Goal: Task Accomplishment & Management: Complete application form

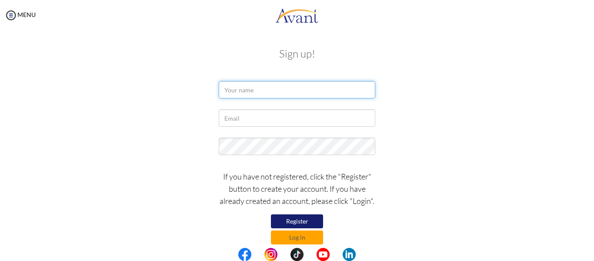
click at [246, 94] on input "text" at bounding box center [297, 89] width 157 height 17
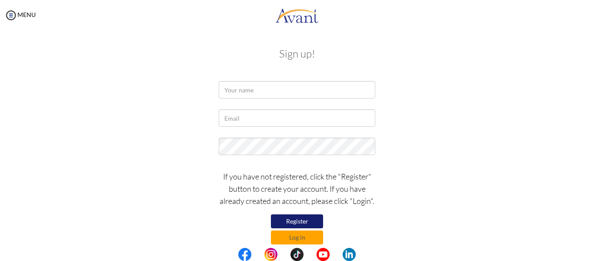
click at [305, 218] on button "Register" at bounding box center [297, 221] width 52 height 14
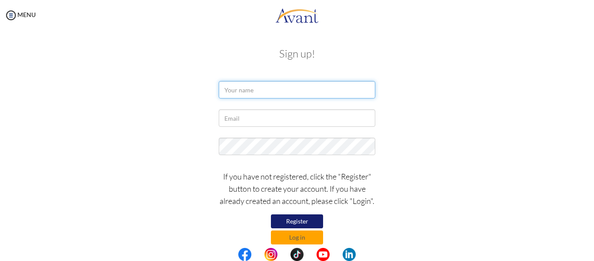
click at [255, 91] on input "text" at bounding box center [297, 89] width 157 height 17
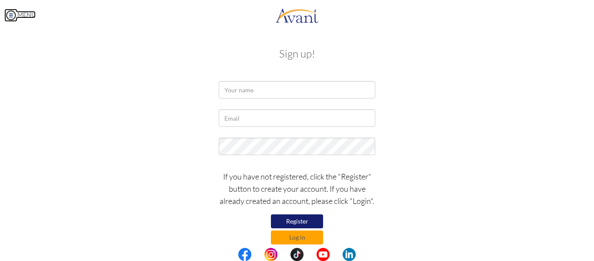
click at [11, 17] on img at bounding box center [10, 15] width 13 height 13
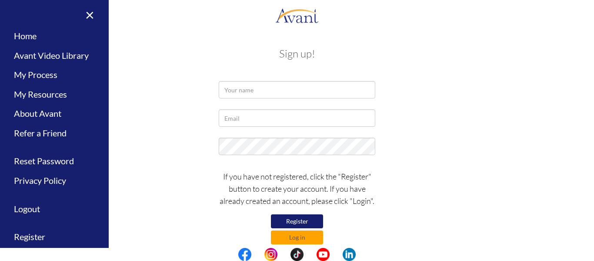
scroll to position [33, 0]
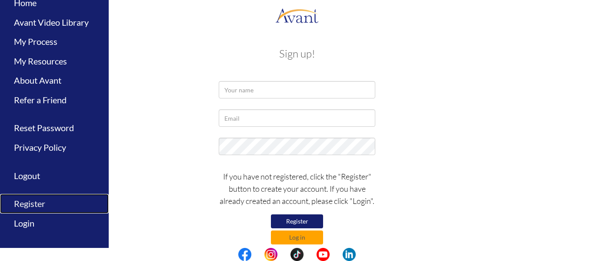
click at [39, 206] on link "Register" at bounding box center [54, 204] width 109 height 20
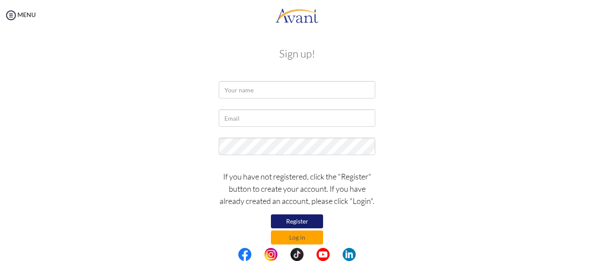
click at [298, 218] on button "Register" at bounding box center [297, 221] width 52 height 14
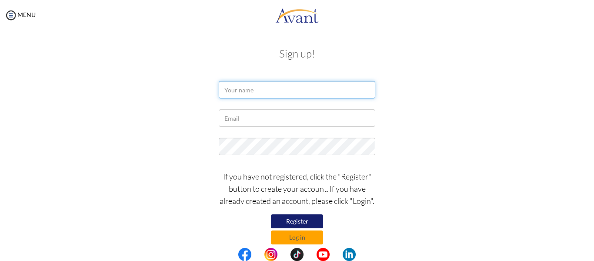
click at [299, 95] on input "text" at bounding box center [297, 89] width 157 height 17
type input "a"
type input "APPLE GAMIAO"
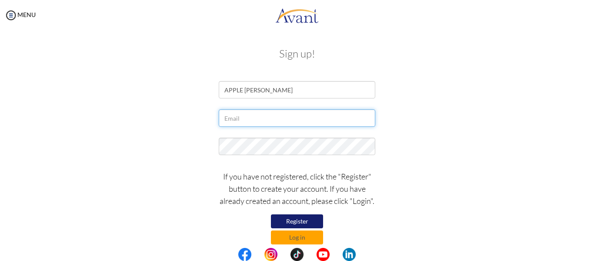
click at [306, 117] on input "text" at bounding box center [297, 117] width 157 height 17
type input "[EMAIL_ADDRESS][DOMAIN_NAME]"
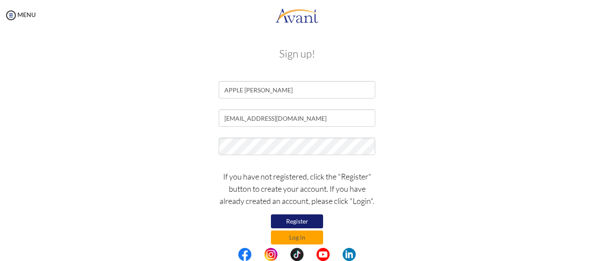
click at [287, 220] on button "Register" at bounding box center [297, 221] width 52 height 14
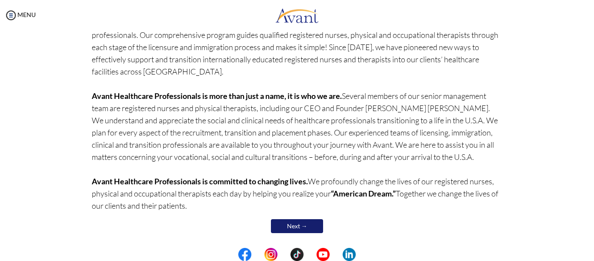
scroll to position [91, 0]
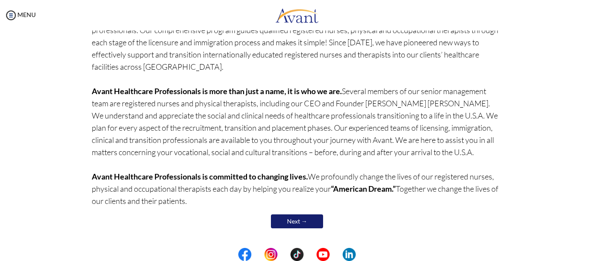
click at [297, 222] on link "Next →" at bounding box center [297, 221] width 52 height 14
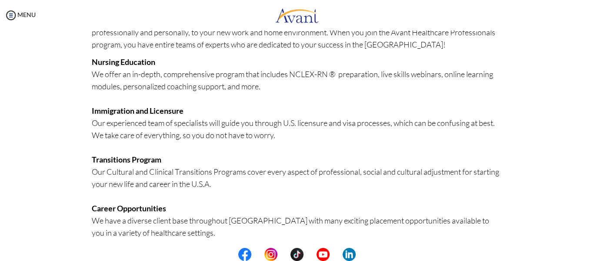
scroll to position [43, 0]
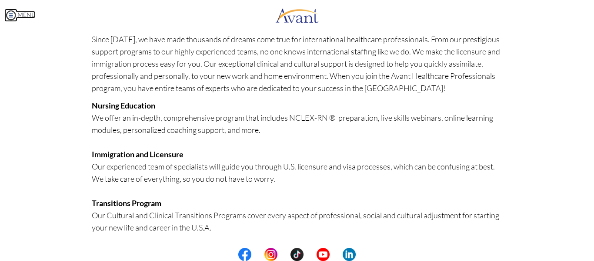
click at [10, 15] on img at bounding box center [10, 15] width 13 height 13
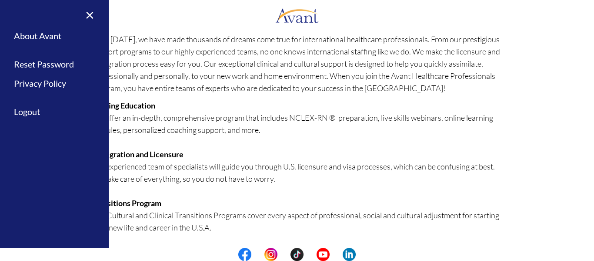
click at [278, 140] on p "Nursing Education We offer an in-depth, comprehensive program that includes NCL…" at bounding box center [297, 245] width 411 height 292
click at [571, 46] on div "Welcome! Who we are Avant Healthcare Professionals is the premier recruiting an…" at bounding box center [297, 231] width 577 height 471
click at [88, 17] on link "×" at bounding box center [84, 14] width 27 height 29
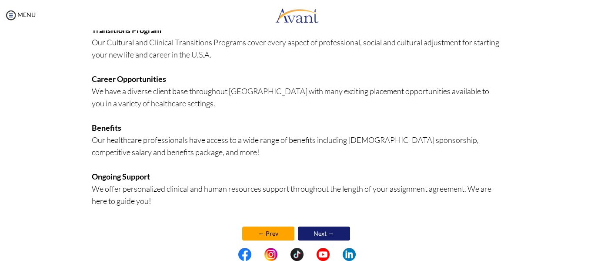
scroll to position [217, 0]
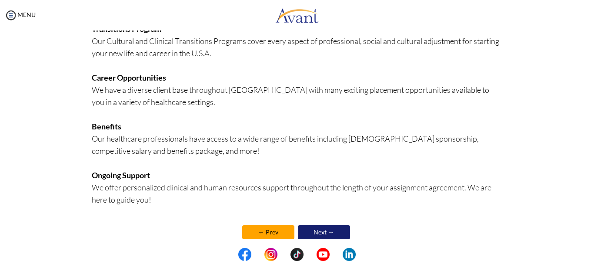
click at [313, 229] on link "Next →" at bounding box center [324, 232] width 52 height 14
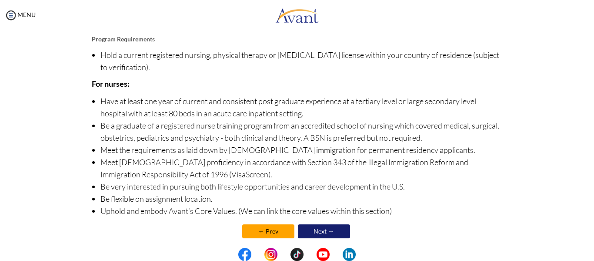
scroll to position [118, 0]
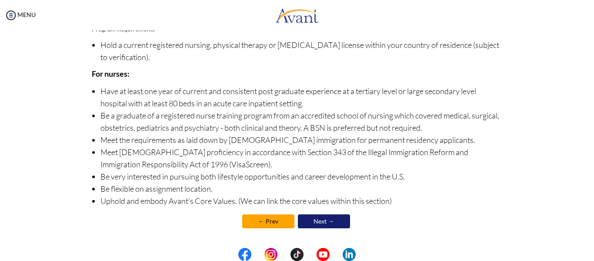
click at [301, 227] on link "Next →" at bounding box center [324, 221] width 52 height 14
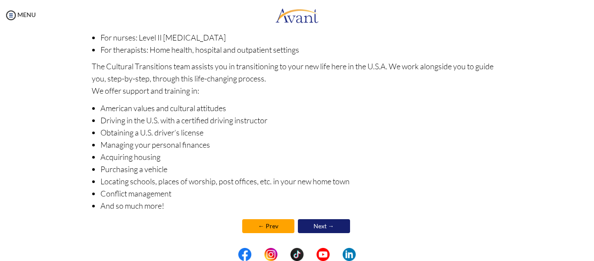
scroll to position [153, 0]
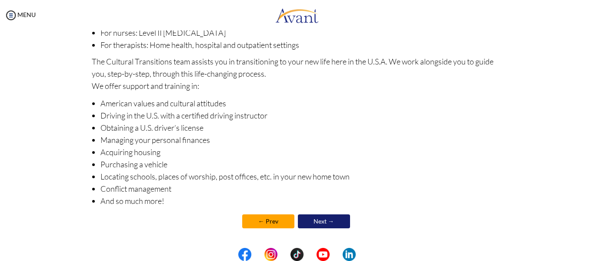
click at [329, 218] on link "Next →" at bounding box center [324, 221] width 52 height 14
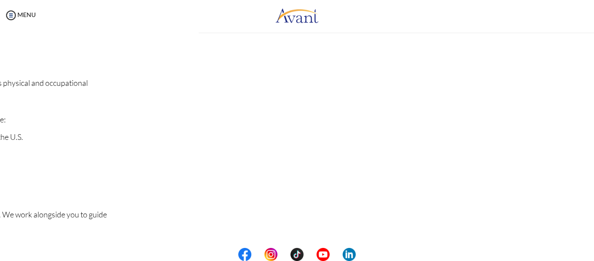
scroll to position [0, 0]
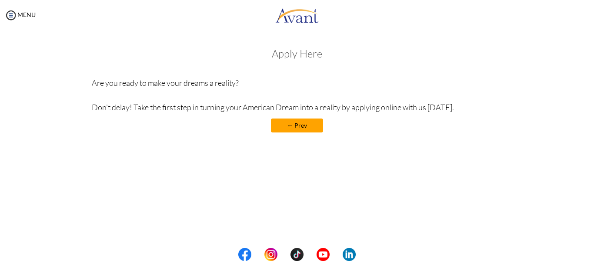
click at [306, 54] on h3 "Apply Here" at bounding box center [297, 53] width 411 height 11
click at [304, 126] on link "← Prev" at bounding box center [297, 125] width 52 height 14
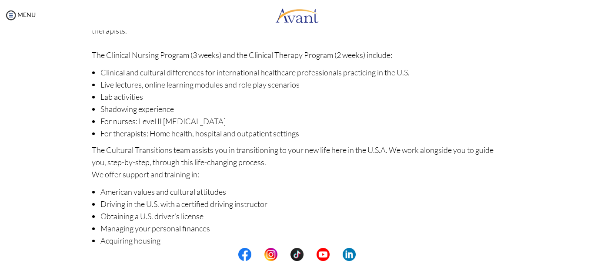
scroll to position [153, 0]
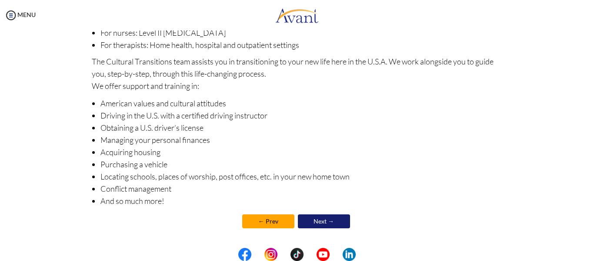
click at [328, 223] on link "Next →" at bounding box center [324, 221] width 52 height 14
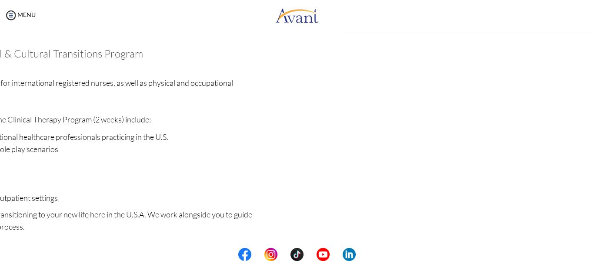
scroll to position [154, 0]
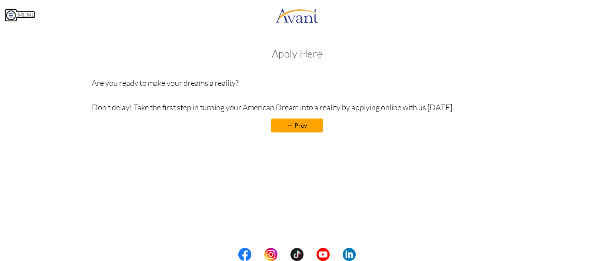
click at [8, 15] on img at bounding box center [10, 15] width 13 height 13
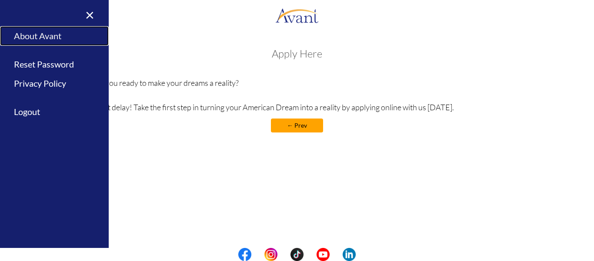
click at [38, 37] on link "About Avant" at bounding box center [54, 36] width 109 height 20
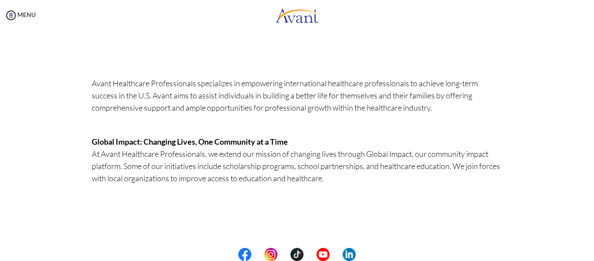
scroll to position [295, 0]
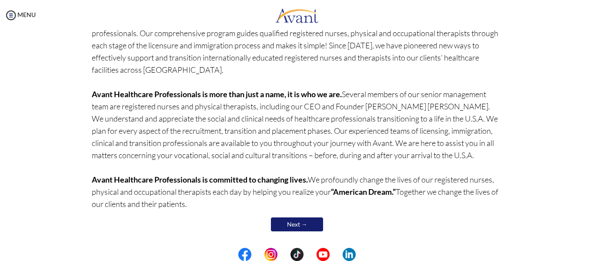
scroll to position [91, 0]
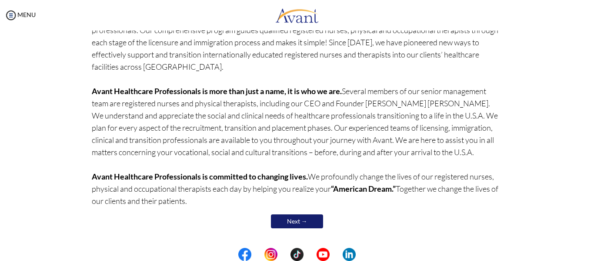
click at [298, 218] on link "Next →" at bounding box center [297, 221] width 52 height 14
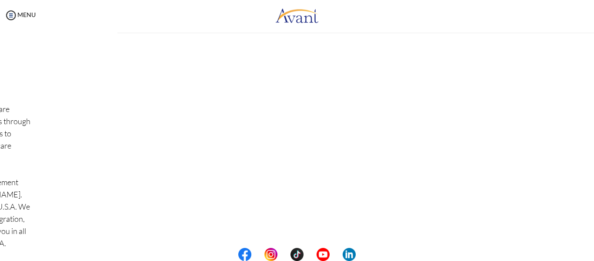
scroll to position [0, 0]
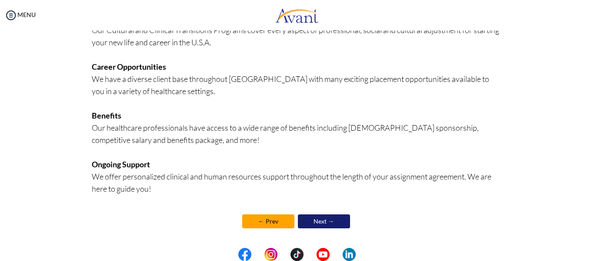
click at [332, 218] on link "Next →" at bounding box center [324, 221] width 52 height 14
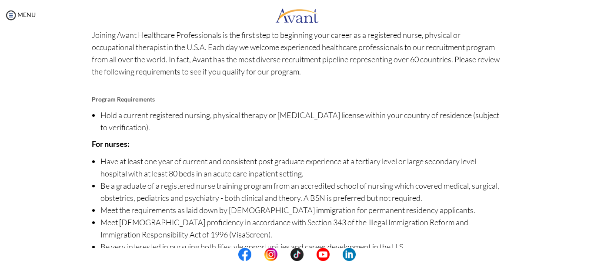
scroll to position [118, 0]
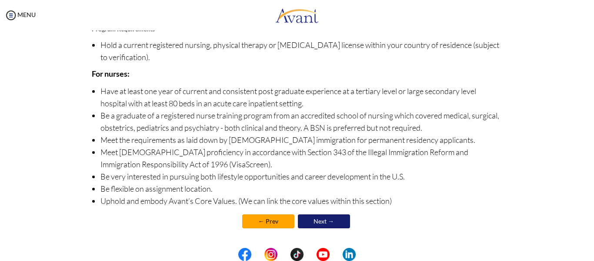
click at [331, 224] on link "Next →" at bounding box center [324, 221] width 52 height 14
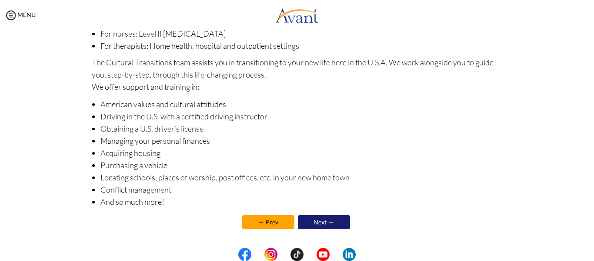
scroll to position [153, 0]
click at [319, 219] on link "Next →" at bounding box center [324, 221] width 52 height 14
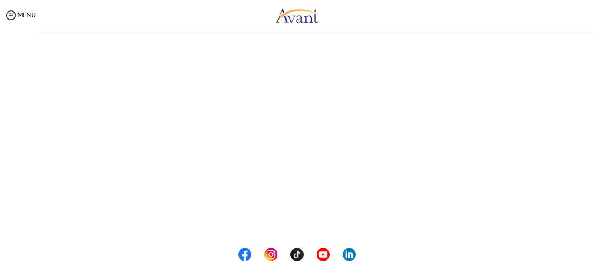
scroll to position [0, 0]
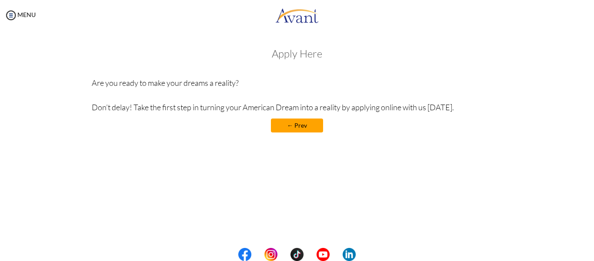
click at [296, 51] on h3 "Apply Here" at bounding box center [297, 53] width 411 height 11
click at [315, 53] on h3 "Apply Here" at bounding box center [297, 53] width 411 height 11
click at [221, 33] on div "My Status What is the next step? We would like you to watch the introductory vi…" at bounding box center [297, 160] width 594 height 261
click at [17, 15] on link "MENU" at bounding box center [19, 14] width 31 height 7
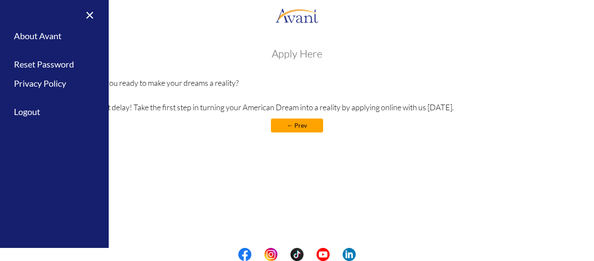
click at [303, 129] on link "← Prev" at bounding box center [297, 125] width 52 height 14
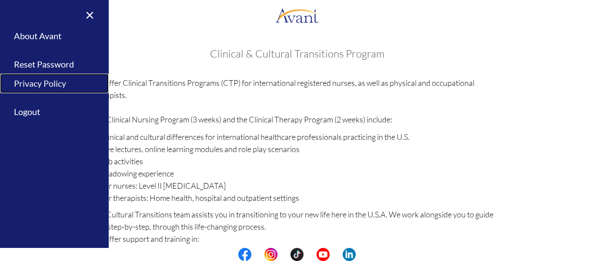
click at [53, 86] on link "Privacy Policy" at bounding box center [54, 84] width 109 height 20
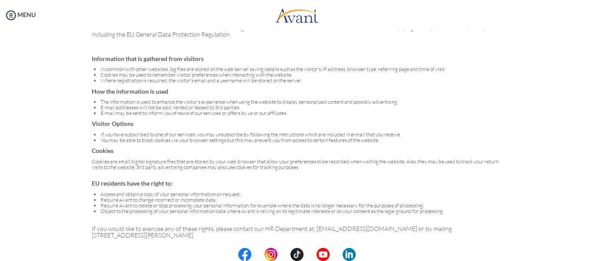
scroll to position [67, 0]
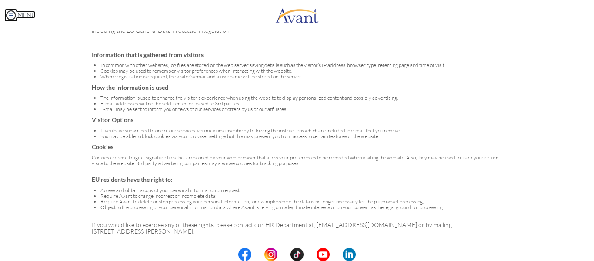
click at [12, 17] on img at bounding box center [10, 15] width 13 height 13
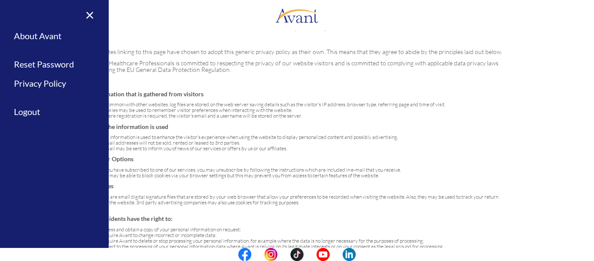
scroll to position [0, 0]
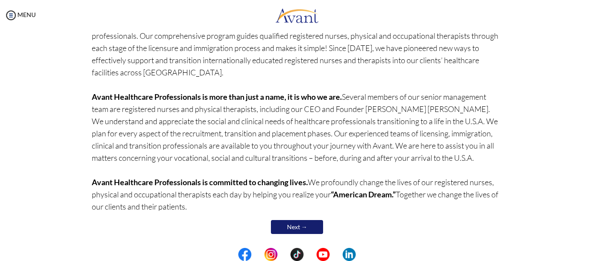
scroll to position [91, 0]
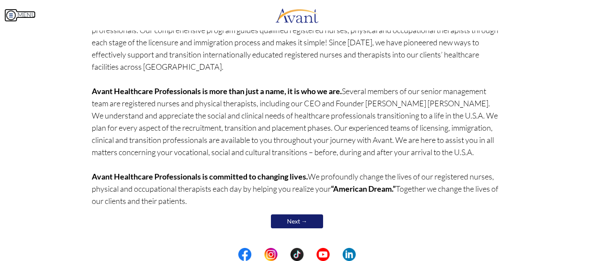
click at [10, 13] on img at bounding box center [10, 15] width 13 height 13
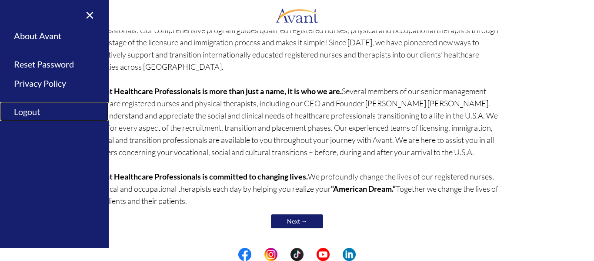
click at [26, 110] on link "Logout" at bounding box center [54, 112] width 109 height 20
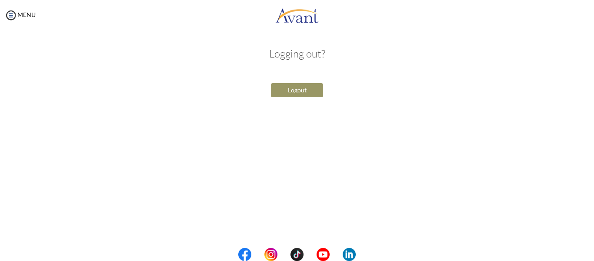
click at [291, 92] on button "Logout" at bounding box center [297, 90] width 52 height 14
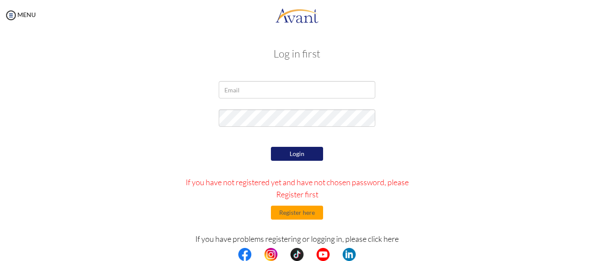
scroll to position [32, 0]
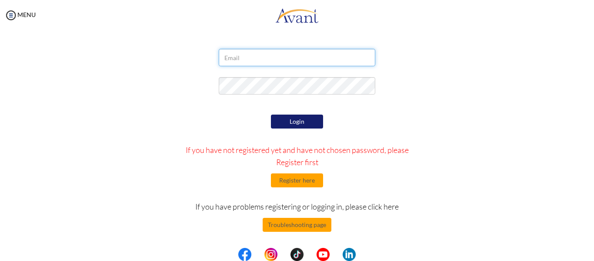
click at [244, 62] on input "email" at bounding box center [297, 57] width 157 height 17
type input "[EMAIL_ADDRESS][DOMAIN_NAME]"
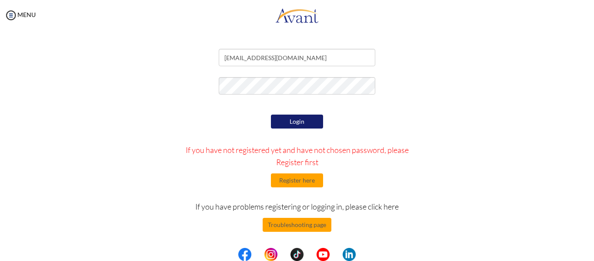
click at [300, 115] on button "Login" at bounding box center [297, 121] width 52 height 14
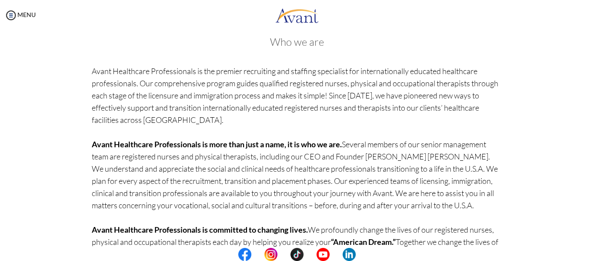
scroll to position [91, 0]
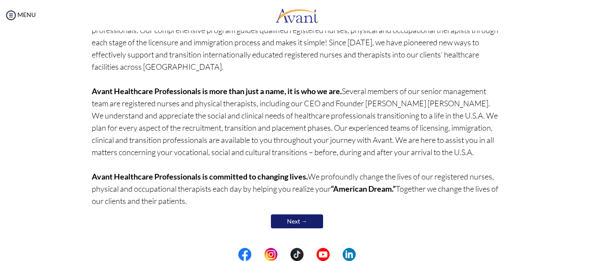
click at [295, 221] on link "Next →" at bounding box center [297, 221] width 52 height 14
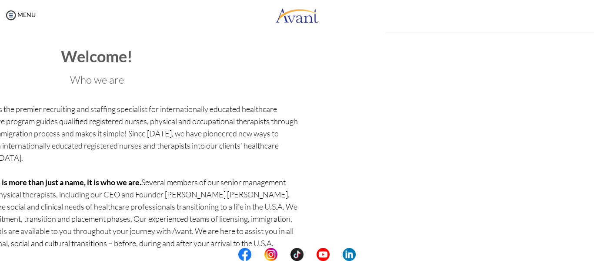
scroll to position [92, 0]
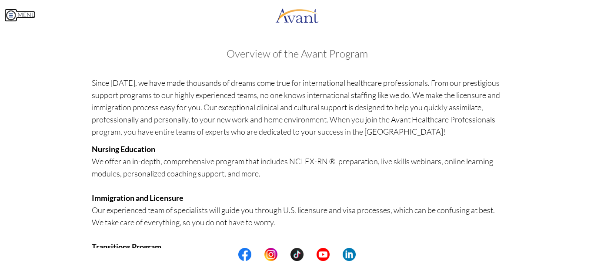
click at [7, 17] on img at bounding box center [10, 15] width 13 height 13
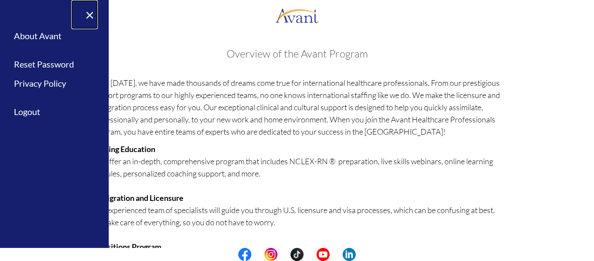
click at [91, 15] on link "×" at bounding box center [84, 14] width 27 height 29
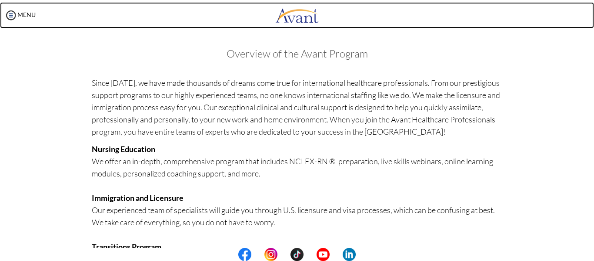
click at [586, 20] on link at bounding box center [297, 15] width 594 height 26
click at [576, 4] on link at bounding box center [297, 15] width 594 height 26
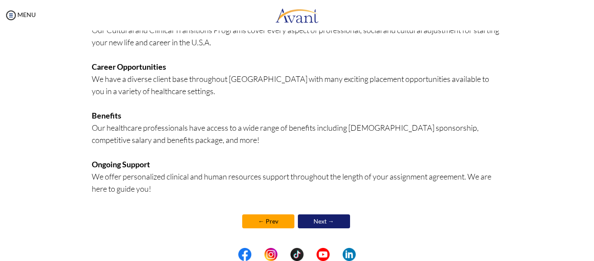
click at [325, 221] on link "Next →" at bounding box center [324, 221] width 52 height 14
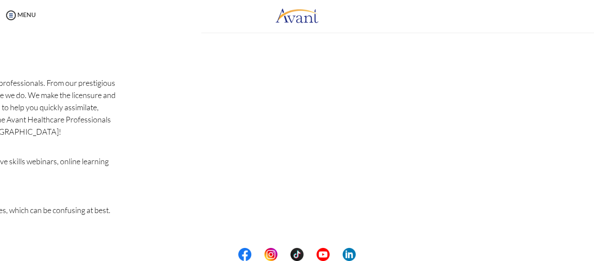
scroll to position [229, 0]
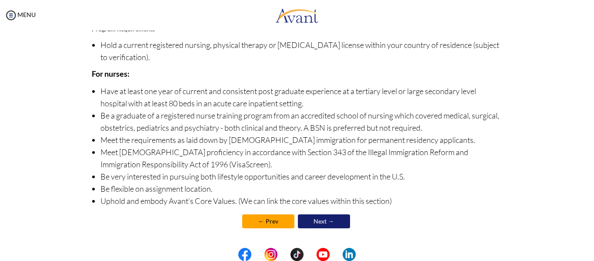
click at [328, 222] on link "Next →" at bounding box center [324, 221] width 52 height 14
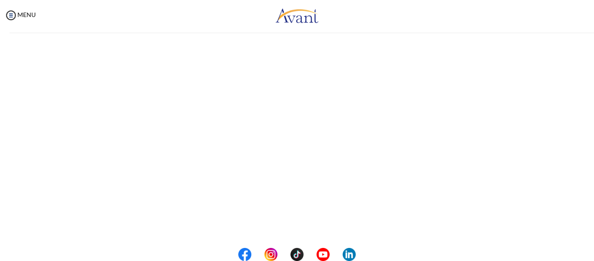
scroll to position [0, 0]
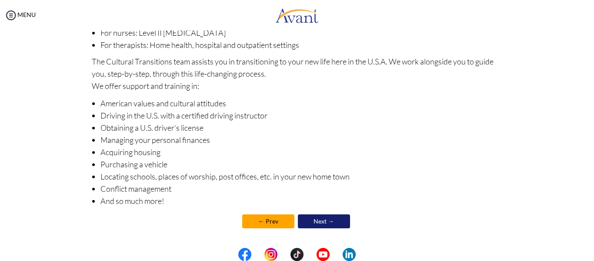
click at [329, 219] on link "Next →" at bounding box center [324, 221] width 52 height 14
